Goal: Task Accomplishment & Management: Manage account settings

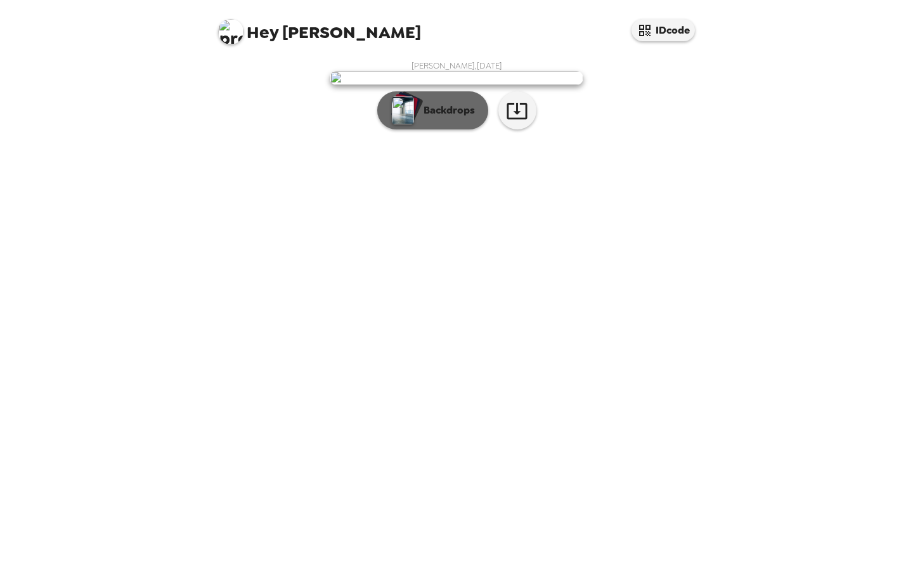
click at [451, 118] on p "Backdrops" at bounding box center [446, 110] width 58 height 15
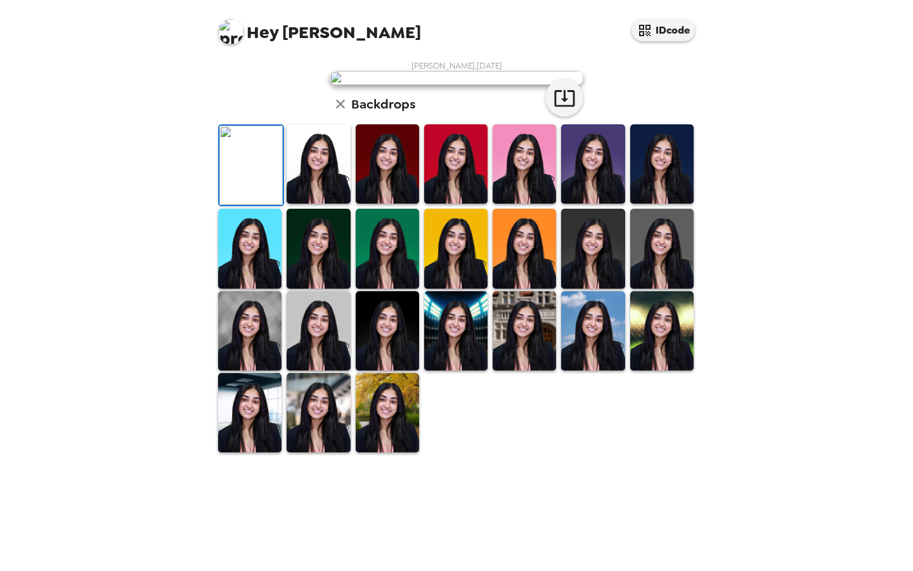
click at [462, 203] on img at bounding box center [455, 163] width 63 height 79
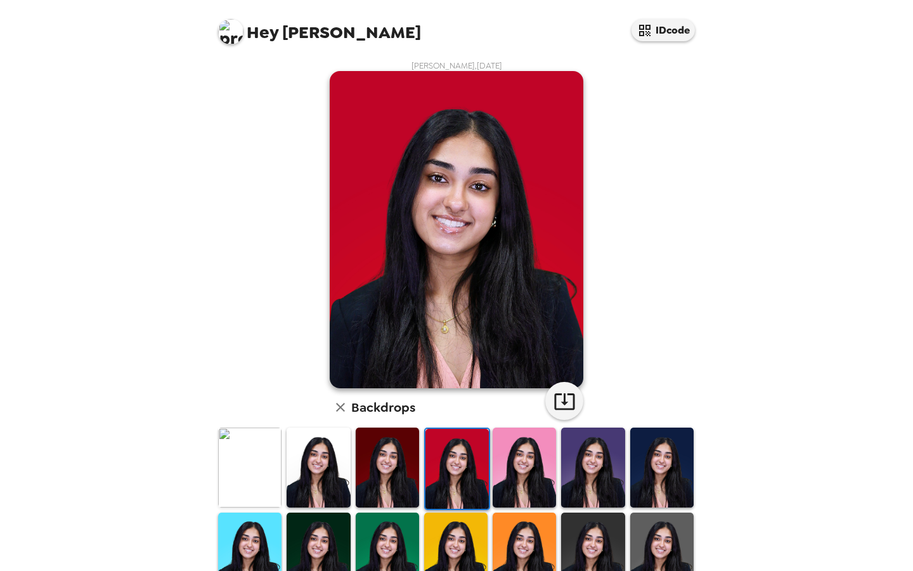
click at [322, 467] on img at bounding box center [318, 466] width 63 height 79
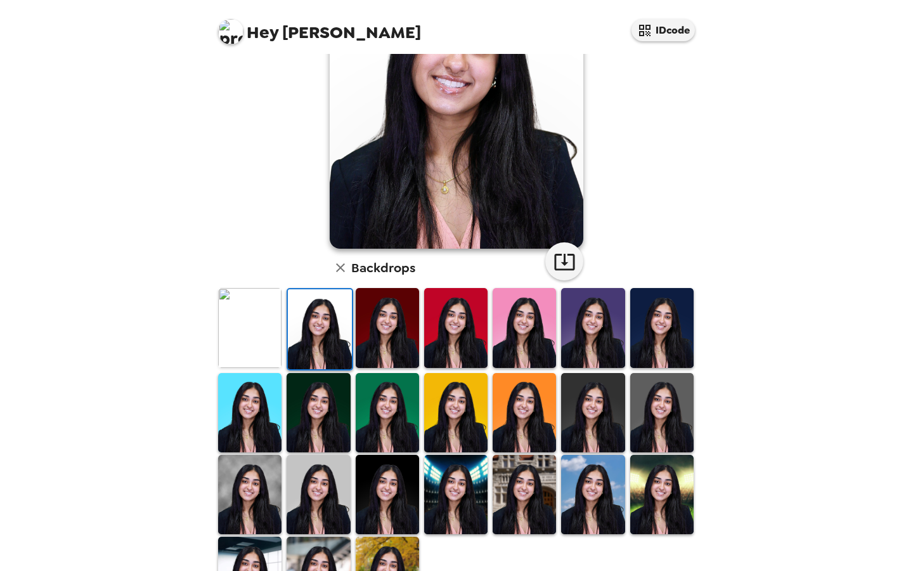
scroll to position [205, 0]
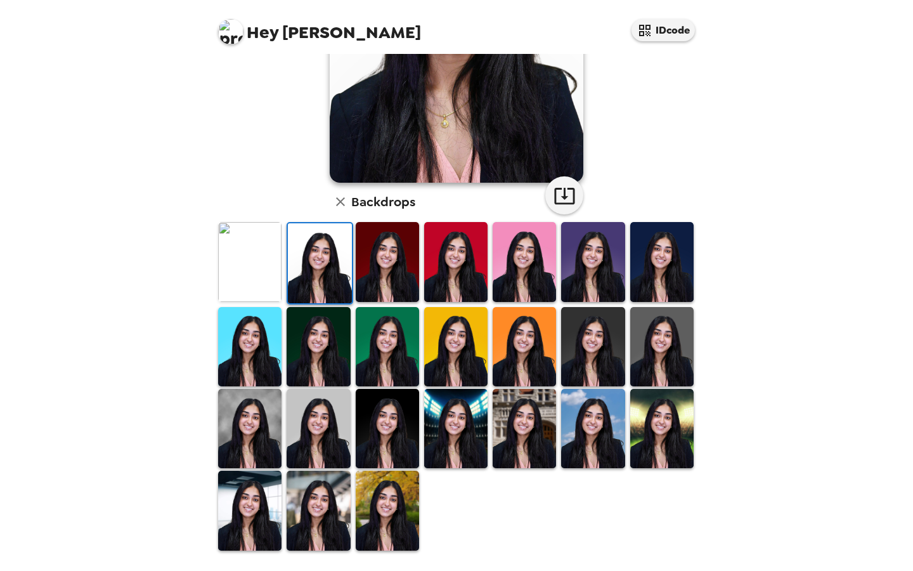
click at [300, 425] on img at bounding box center [318, 428] width 63 height 79
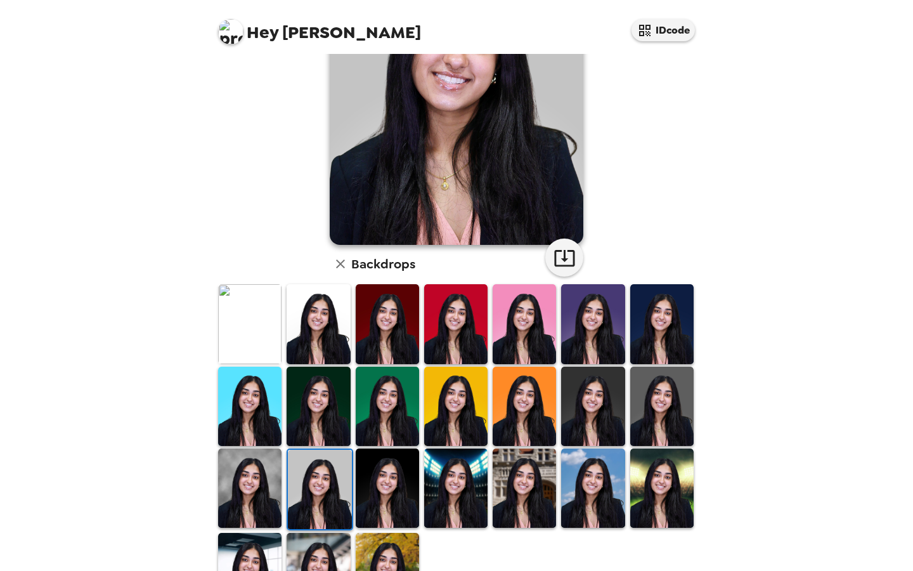
scroll to position [164, 0]
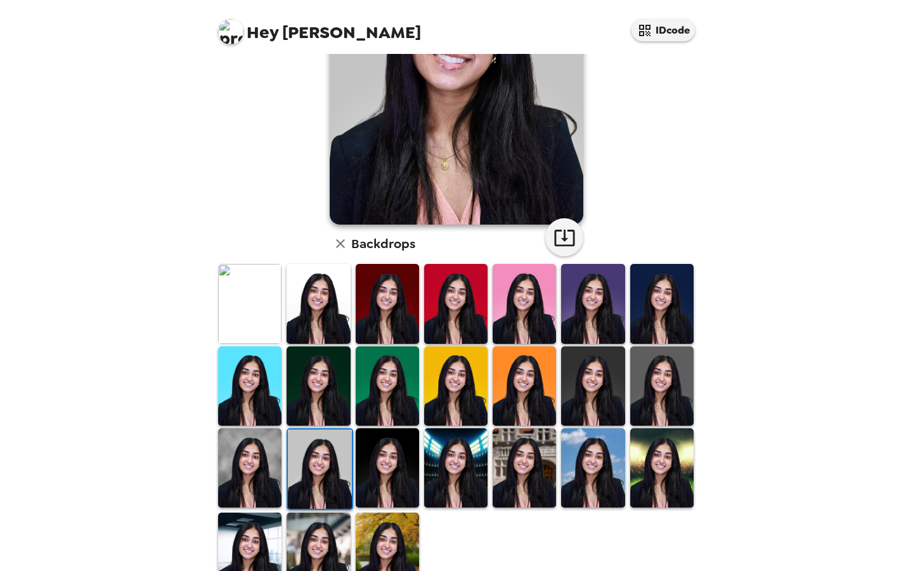
click at [268, 453] on img at bounding box center [249, 467] width 63 height 79
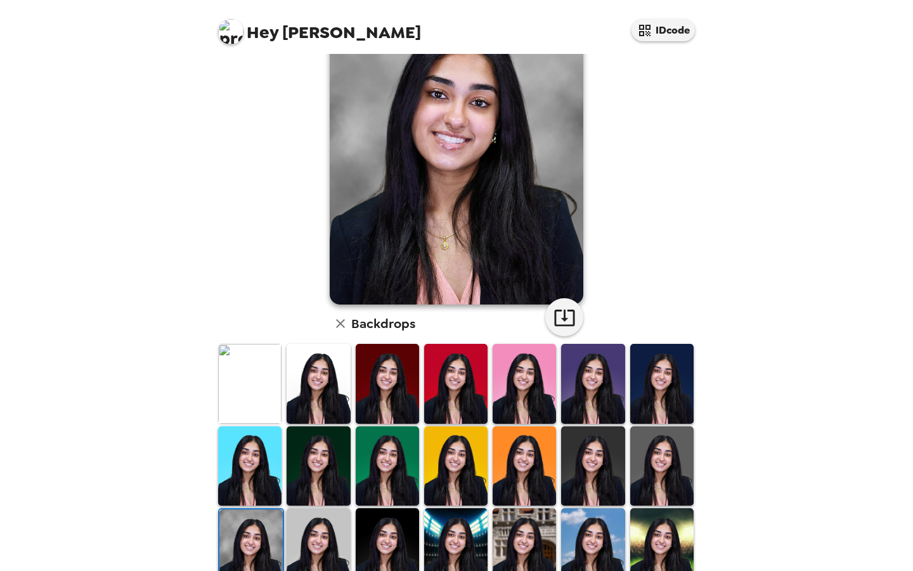
scroll to position [91, 0]
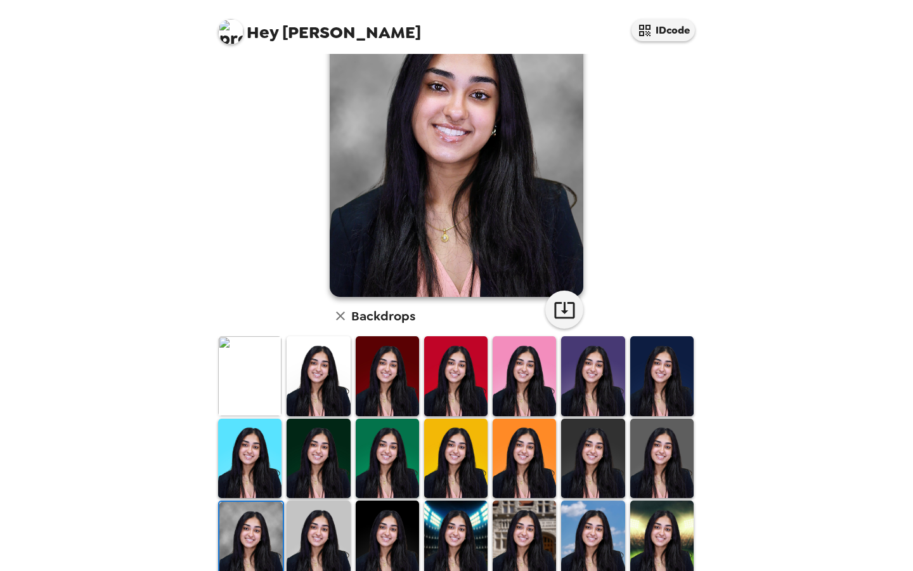
click at [260, 387] on img at bounding box center [249, 375] width 63 height 79
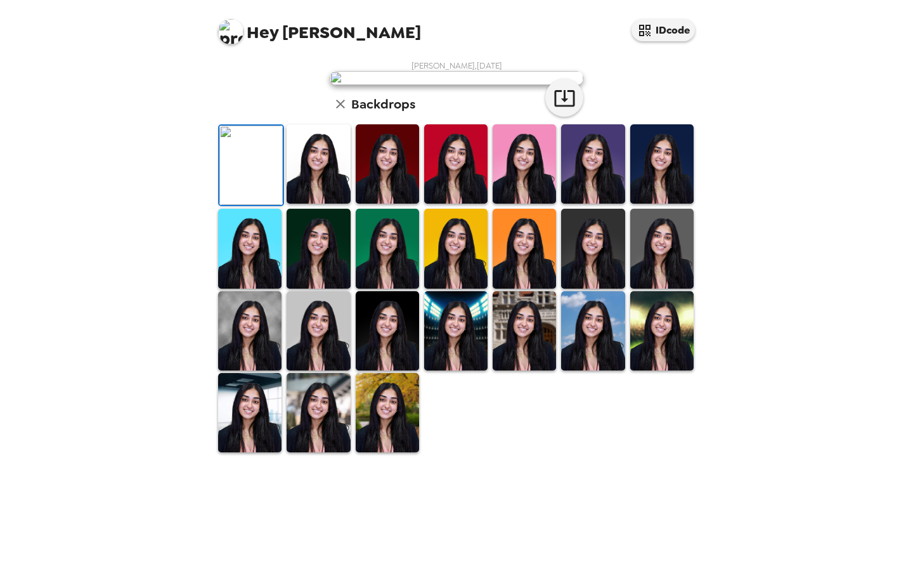
scroll to position [70, 0]
click at [319, 203] on img at bounding box center [318, 163] width 63 height 79
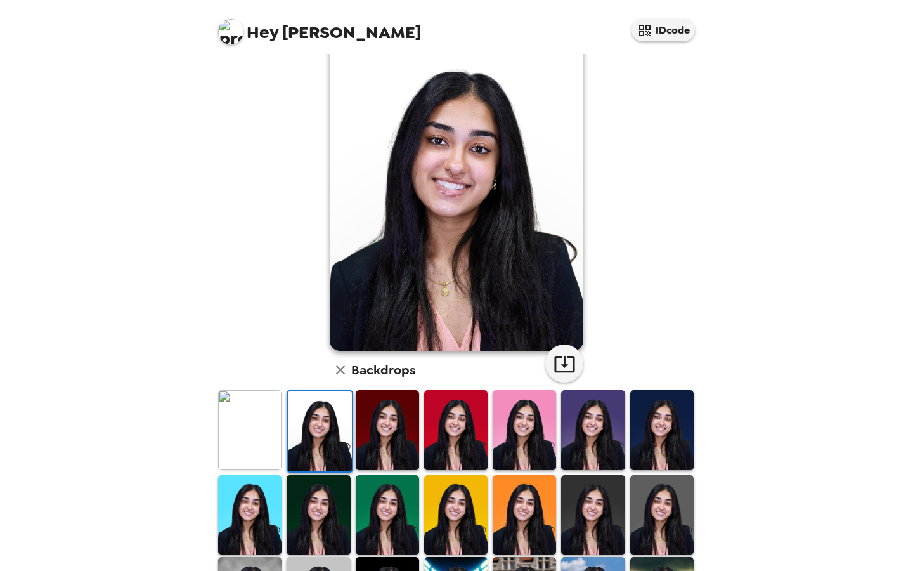
scroll to position [197, 0]
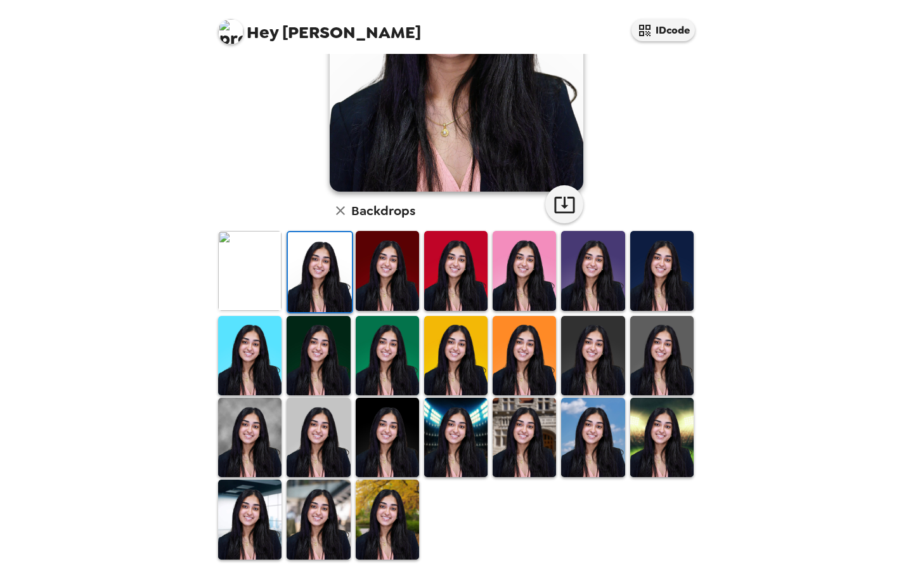
click at [312, 449] on img at bounding box center [318, 436] width 63 height 79
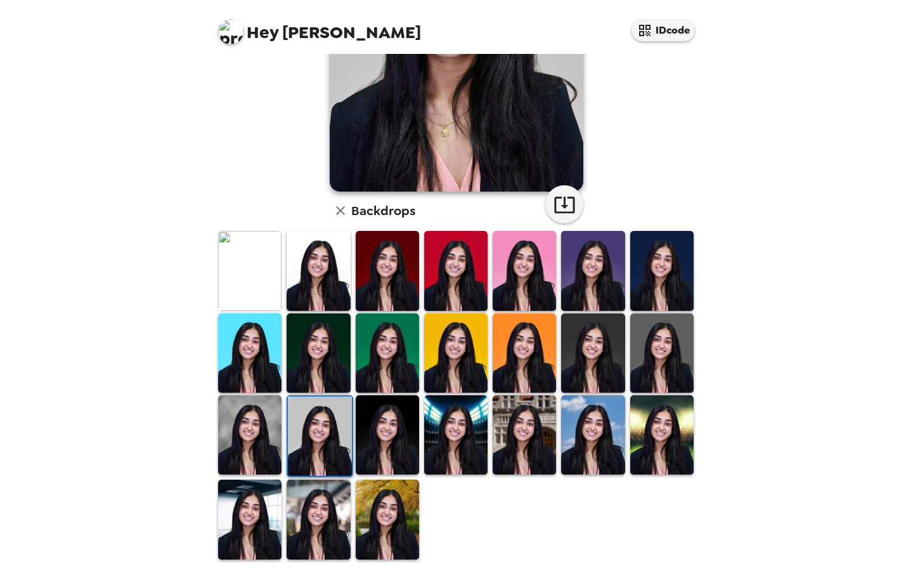
click at [255, 458] on img at bounding box center [249, 434] width 63 height 79
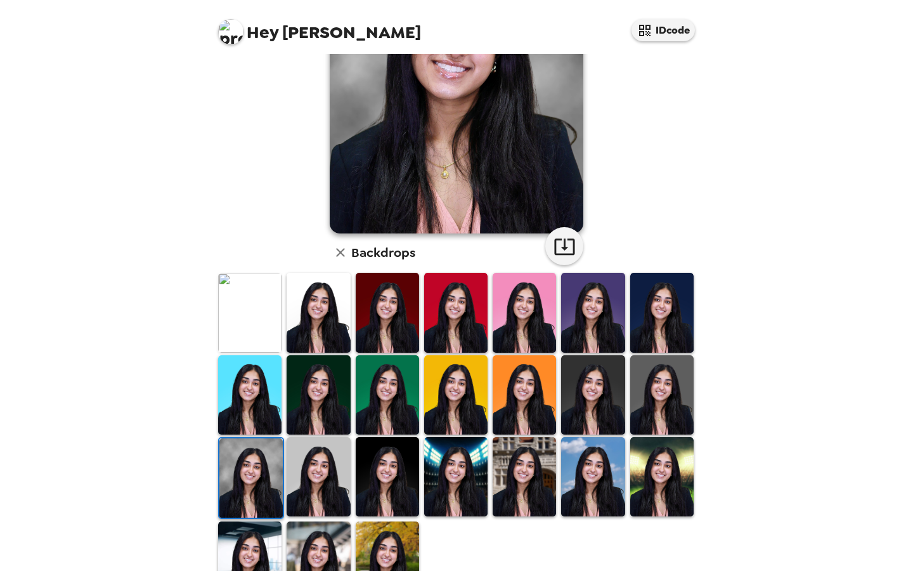
scroll to position [161, 0]
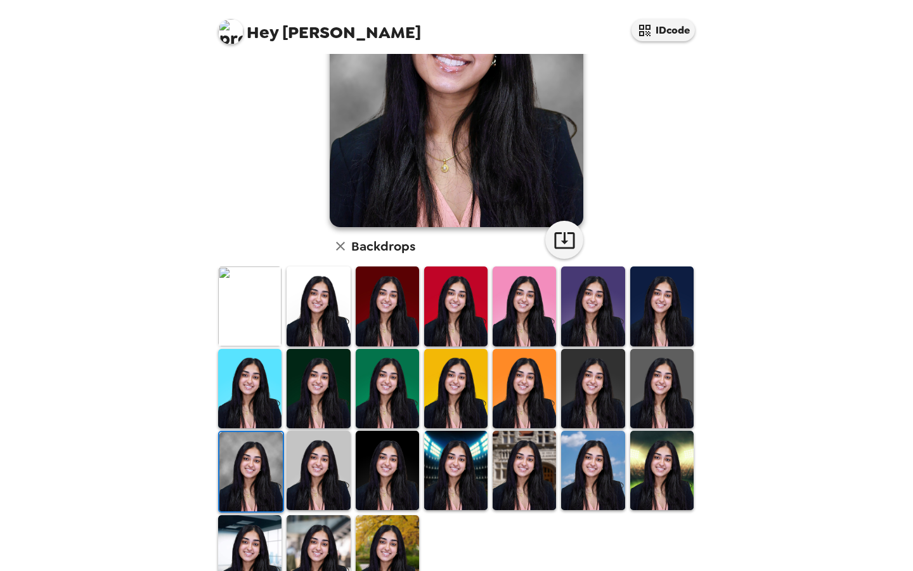
click at [603, 399] on img at bounding box center [592, 388] width 63 height 79
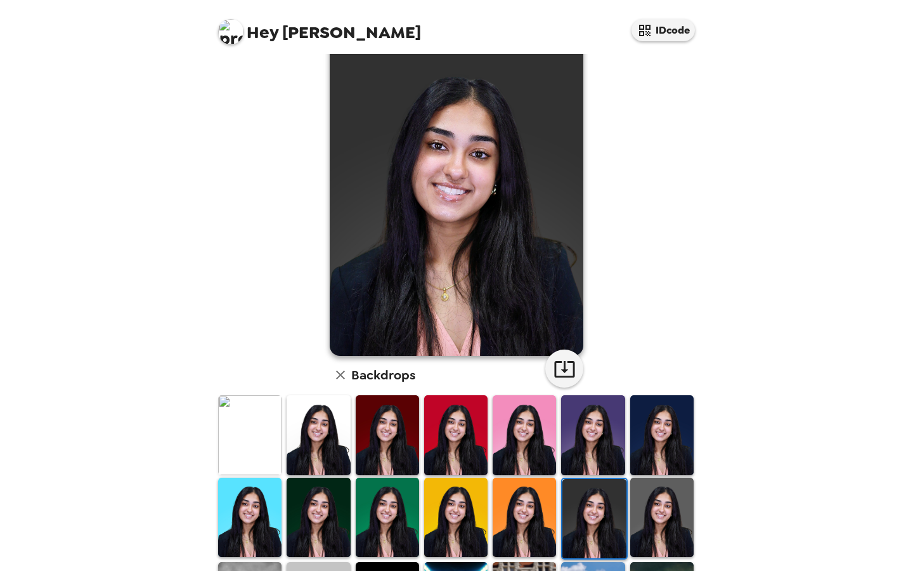
scroll to position [102, 0]
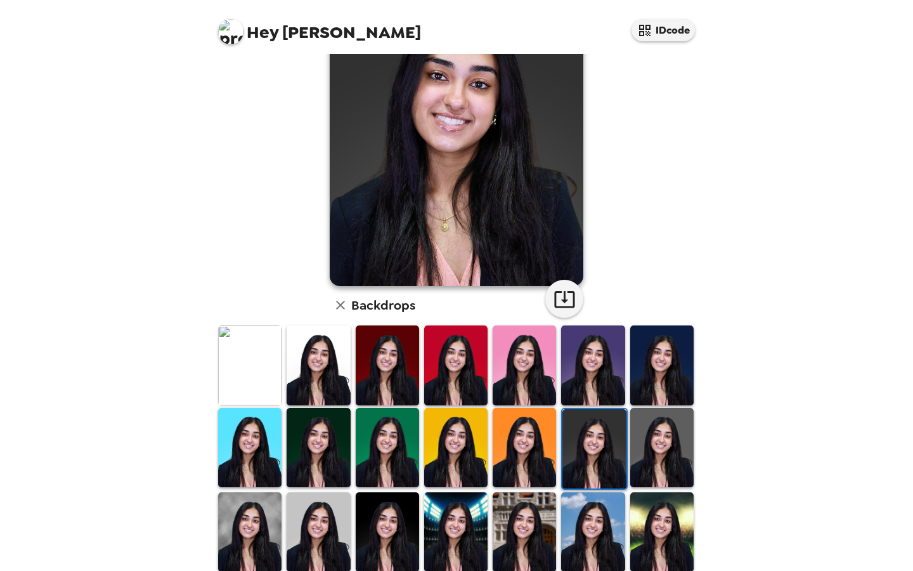
click at [650, 435] on img at bounding box center [661, 447] width 63 height 79
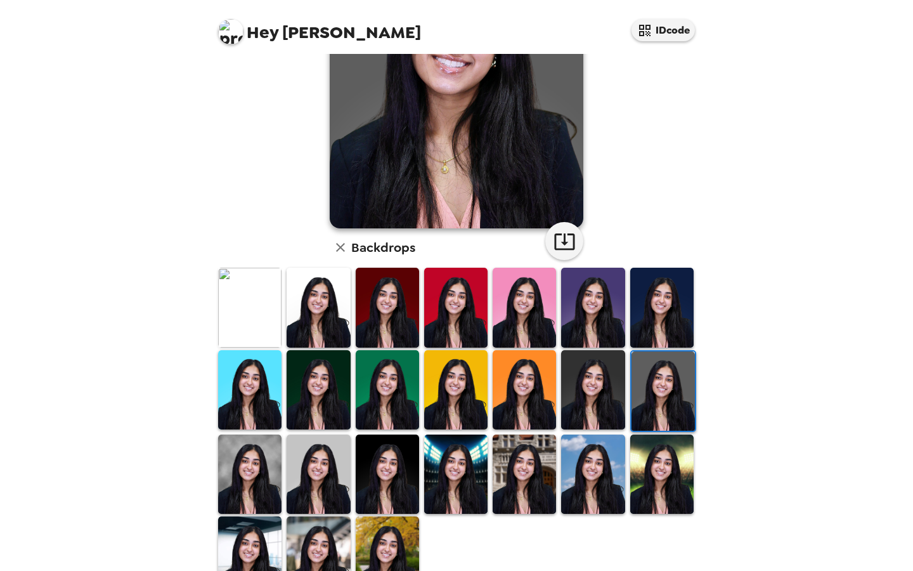
scroll to position [205, 0]
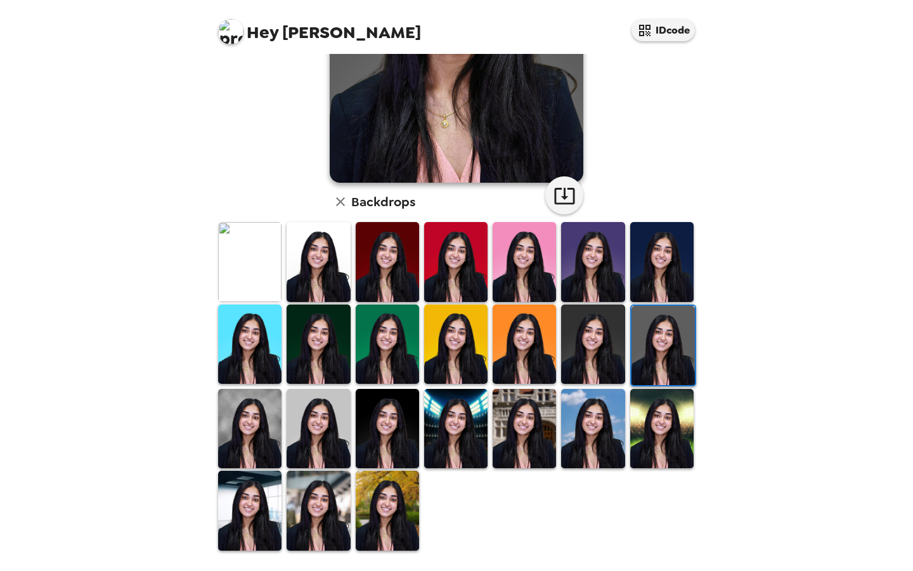
click at [285, 427] on div at bounding box center [318, 428] width 68 height 82
click at [333, 428] on img at bounding box center [318, 428] width 63 height 79
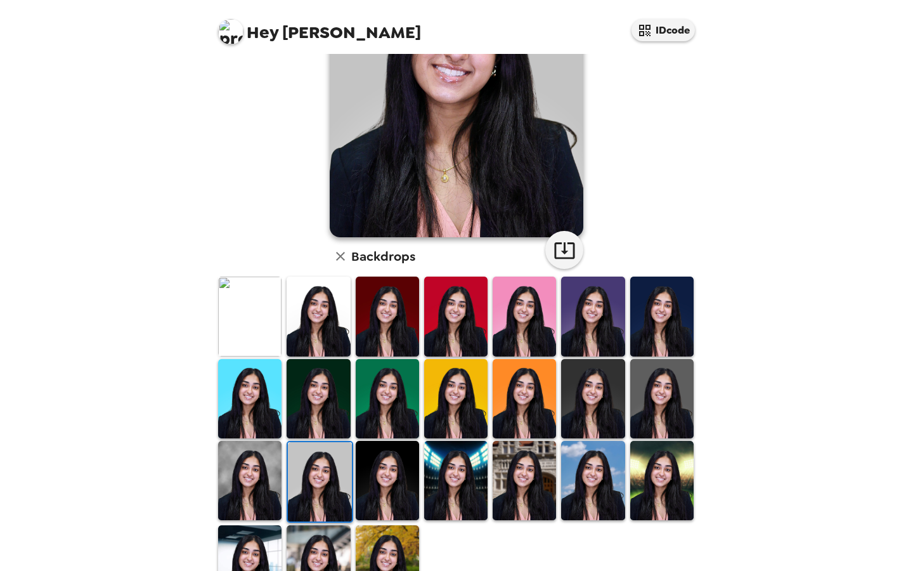
scroll to position [164, 0]
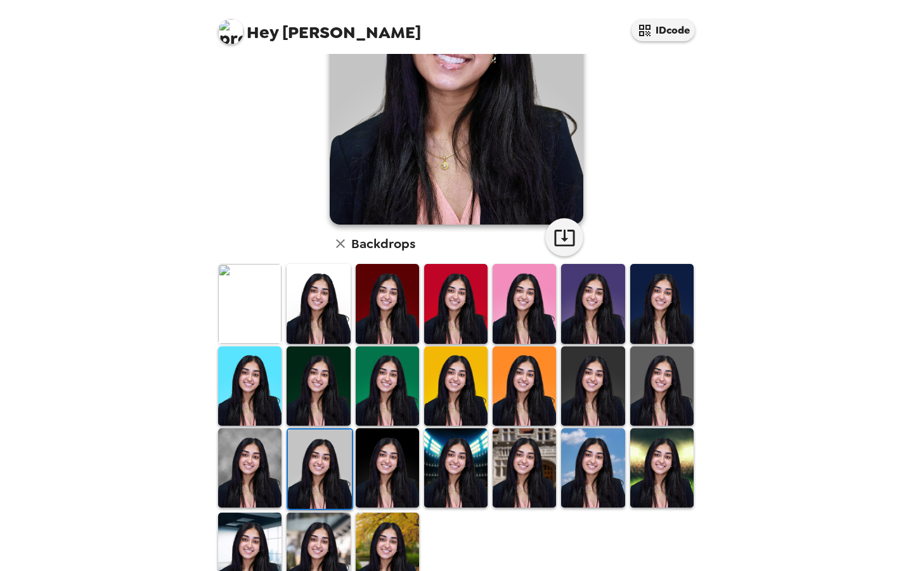
click at [394, 477] on img at bounding box center [387, 467] width 63 height 79
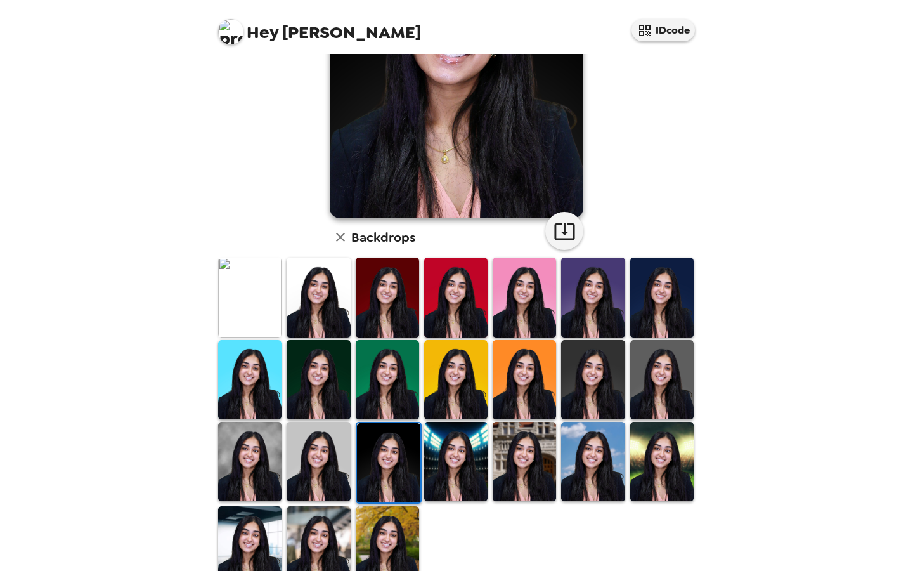
scroll to position [205, 0]
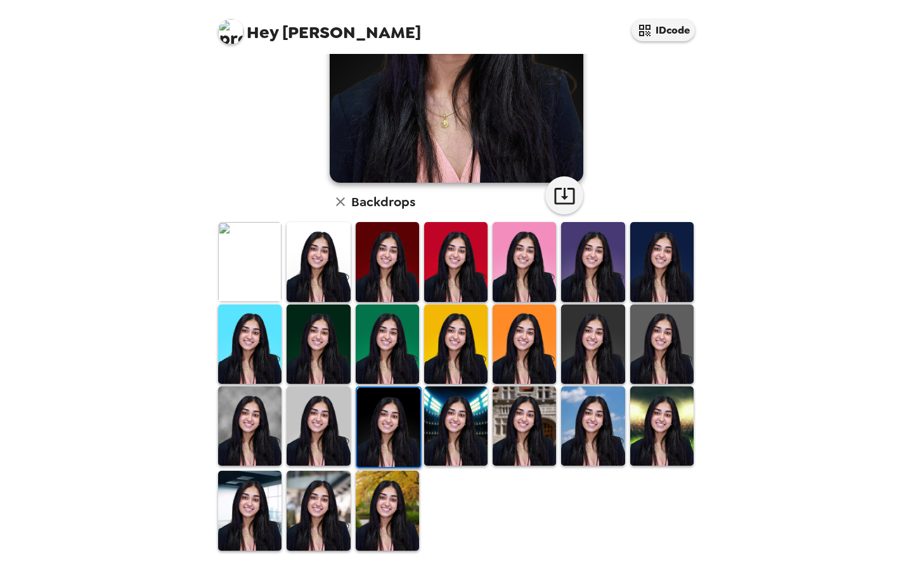
click at [323, 419] on img at bounding box center [318, 425] width 63 height 79
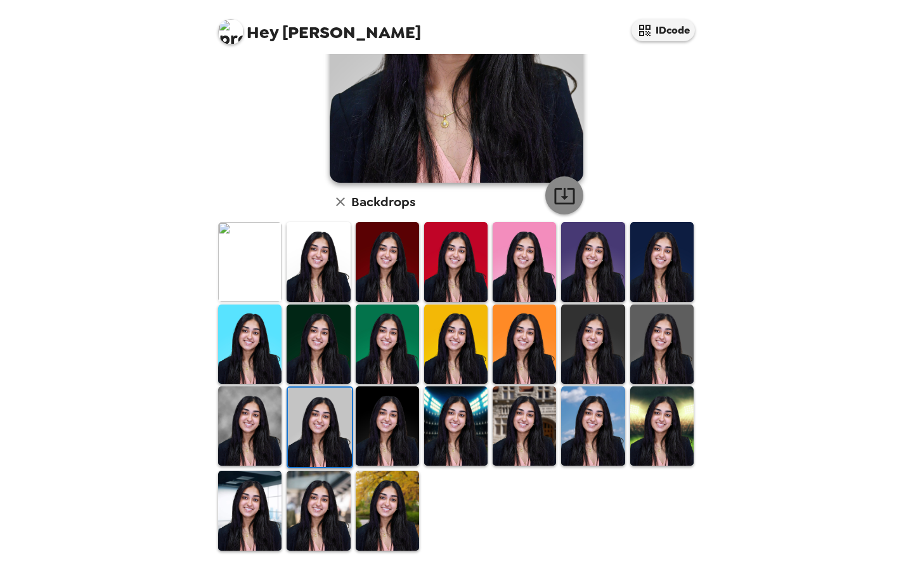
click at [562, 186] on icon "button" at bounding box center [564, 195] width 22 height 22
click at [262, 254] on img at bounding box center [249, 261] width 63 height 79
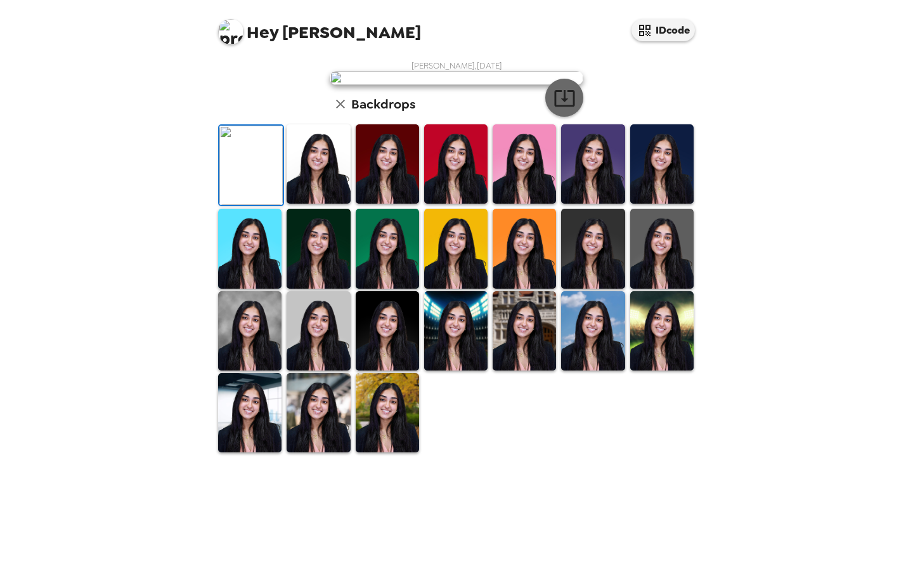
click at [565, 109] on icon "button" at bounding box center [564, 98] width 22 height 22
click at [337, 203] on img at bounding box center [318, 163] width 63 height 79
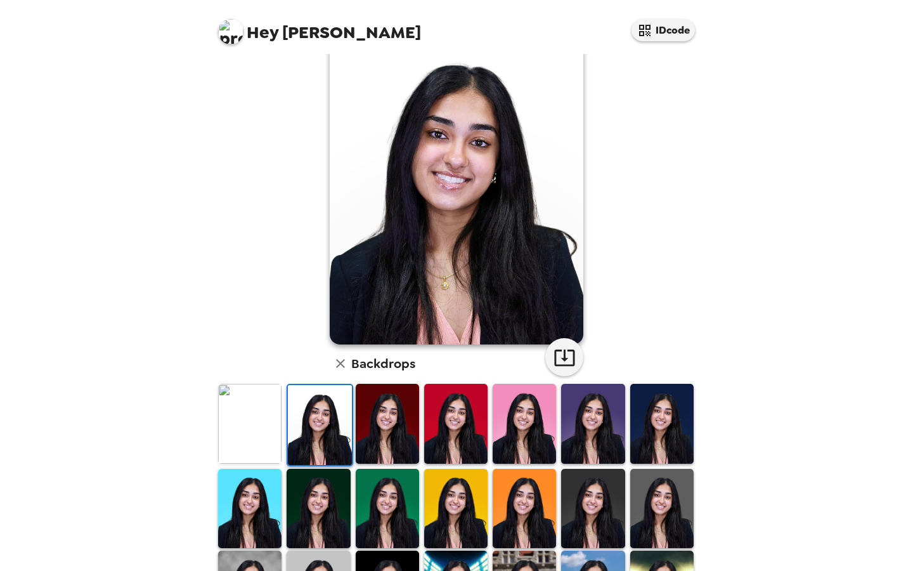
scroll to position [0, 0]
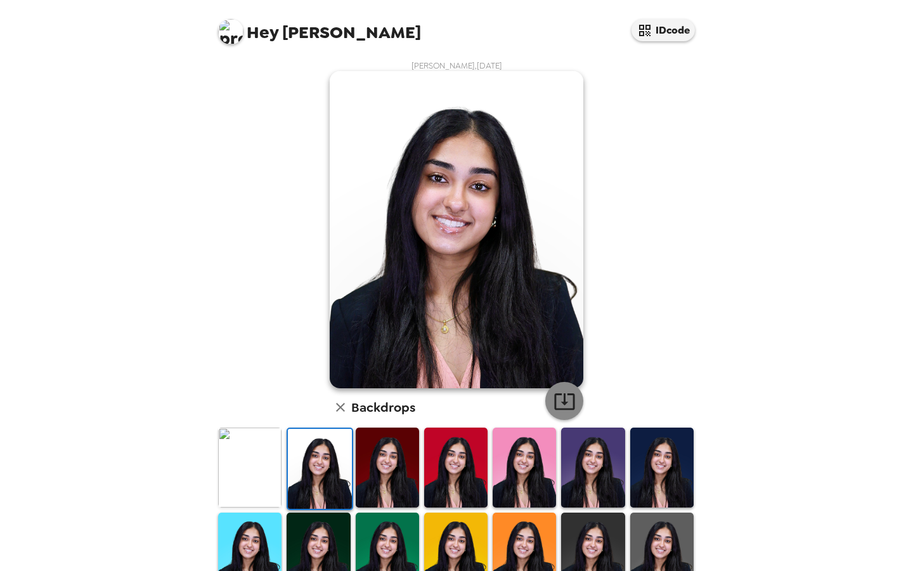
click at [571, 401] on icon "button" at bounding box center [564, 401] width 22 height 22
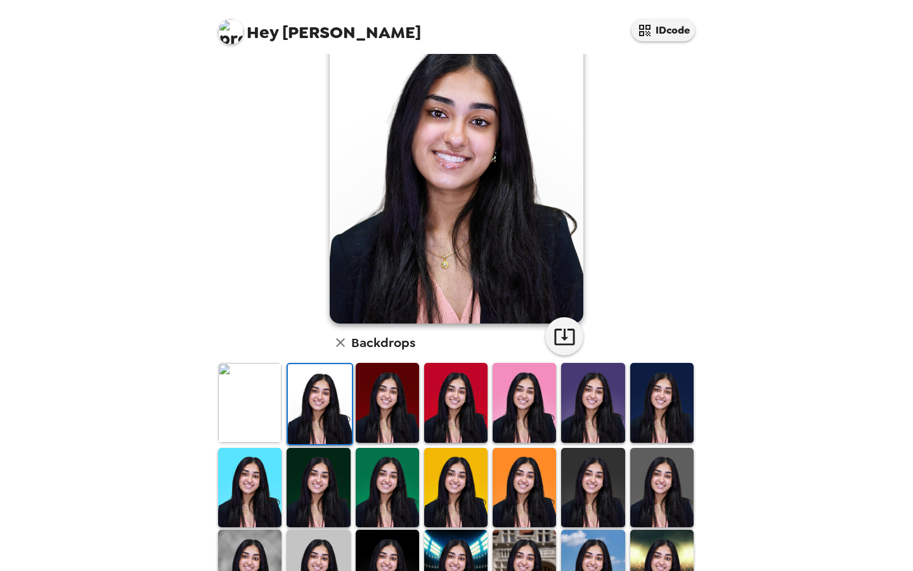
scroll to position [70, 0]
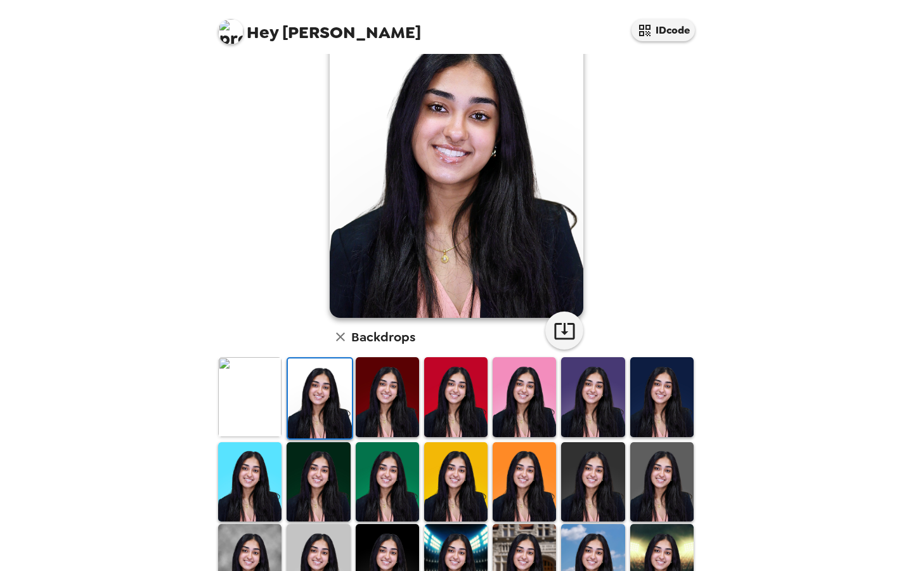
click at [666, 406] on img at bounding box center [661, 396] width 63 height 79
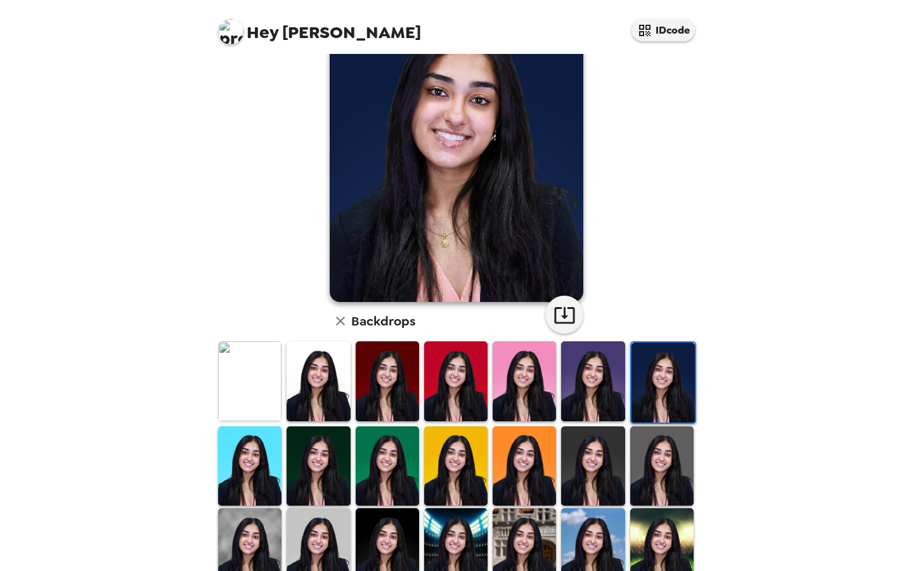
scroll to position [89, 0]
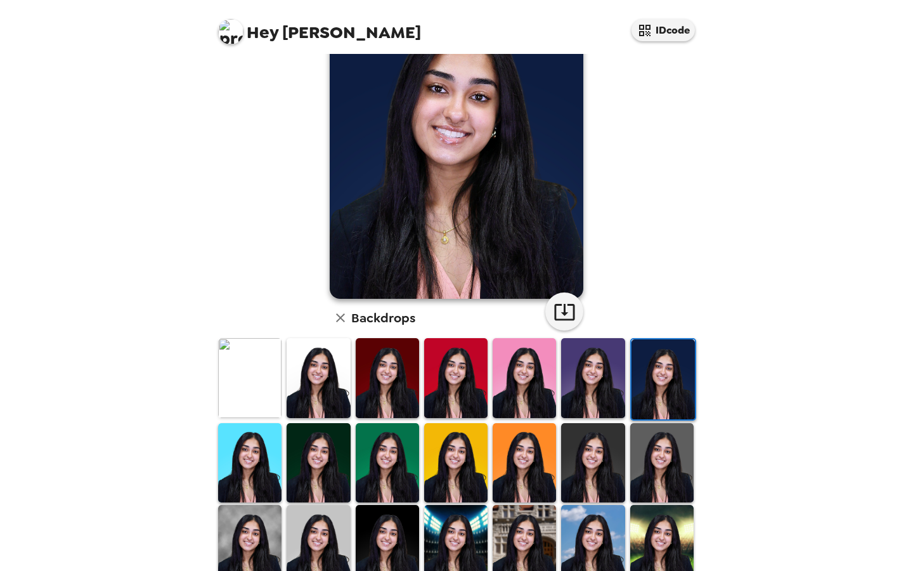
click at [609, 366] on img at bounding box center [592, 377] width 63 height 79
